Goal: Find contact information

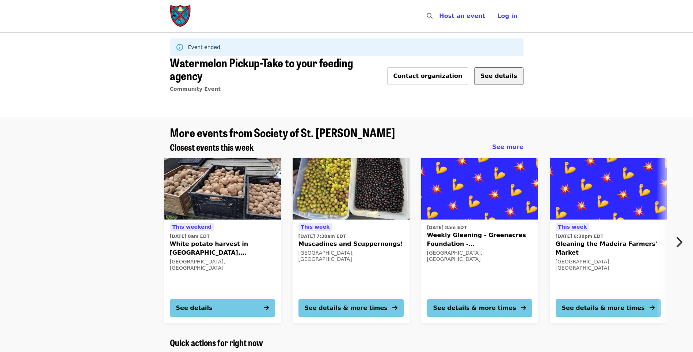
click at [494, 72] on span "See details" at bounding box center [499, 75] width 37 height 7
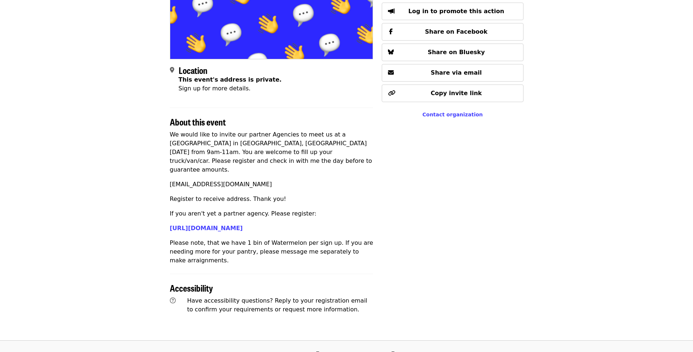
scroll to position [146, 0]
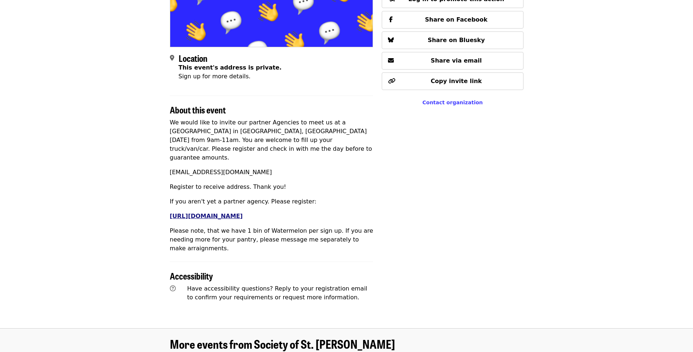
click at [243, 212] on link "[URL][DOMAIN_NAME]" at bounding box center [206, 215] width 73 height 7
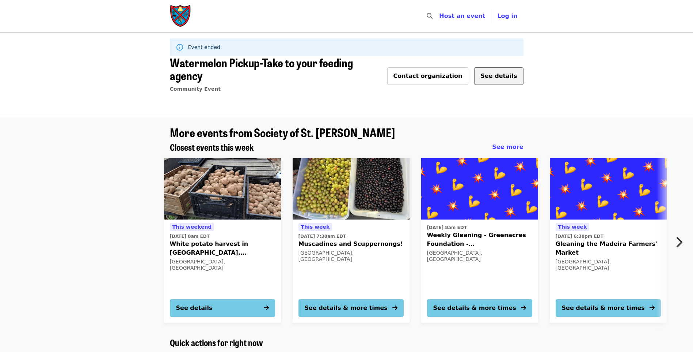
click at [510, 67] on button "See details" at bounding box center [498, 76] width 49 height 18
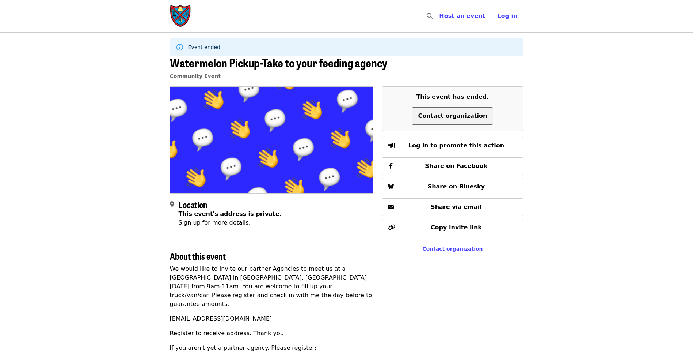
click at [439, 115] on span "Contact organization" at bounding box center [452, 115] width 69 height 7
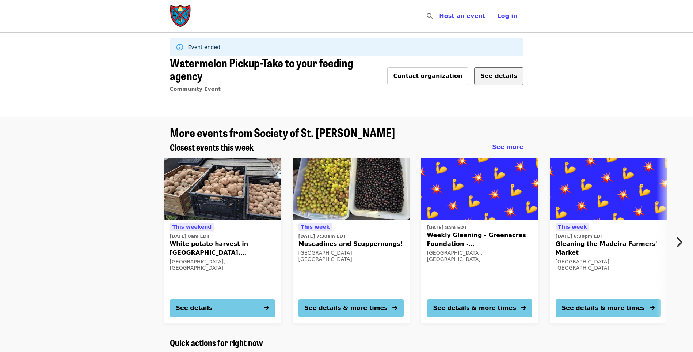
click at [488, 72] on button "See details" at bounding box center [498, 76] width 49 height 18
